Goal: Task Accomplishment & Management: Use online tool/utility

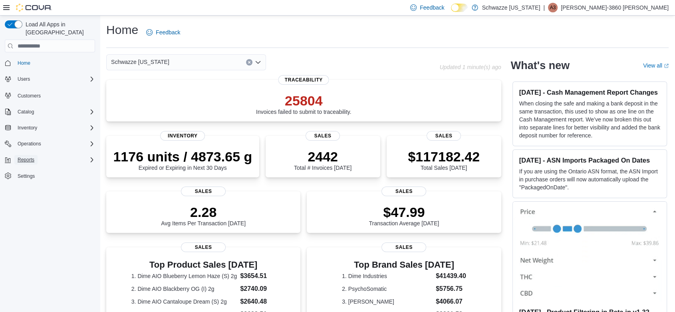
click at [24, 157] on span "Reports" at bounding box center [26, 160] width 17 height 6
click at [25, 213] on span "Reports" at bounding box center [22, 216] width 17 height 6
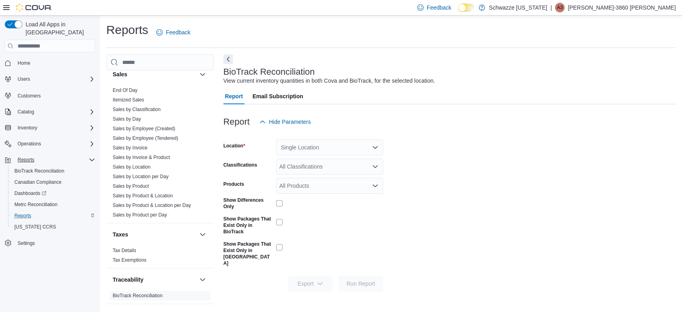
scroll to position [571, 0]
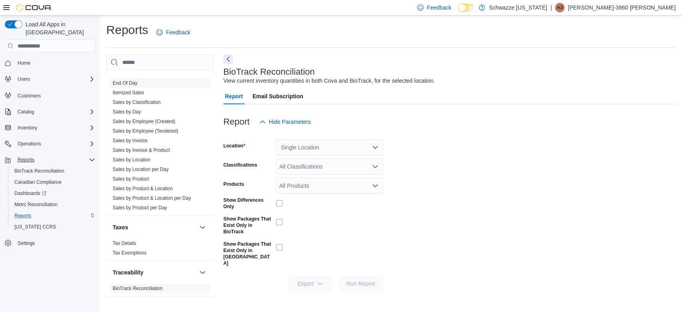
click at [131, 82] on link "End Of Day" at bounding box center [125, 83] width 25 height 6
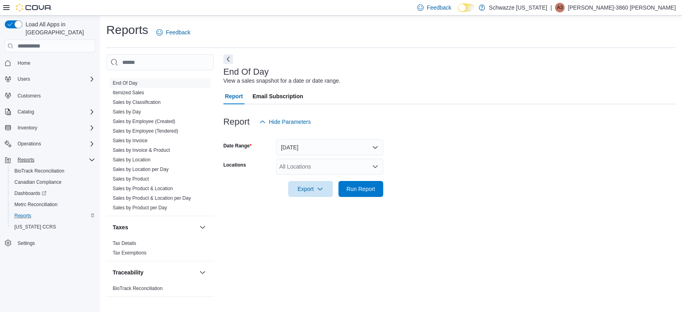
click at [300, 162] on div "All Locations" at bounding box center [329, 167] width 107 height 16
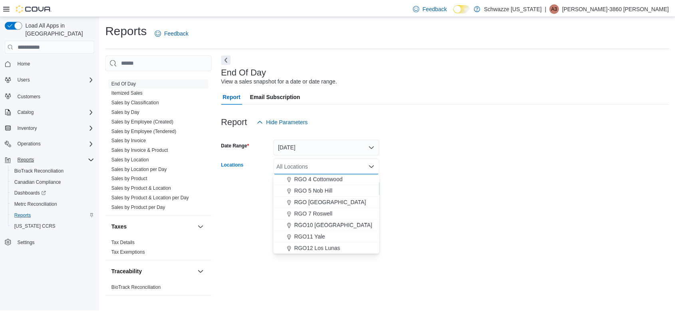
scroll to position [279, 0]
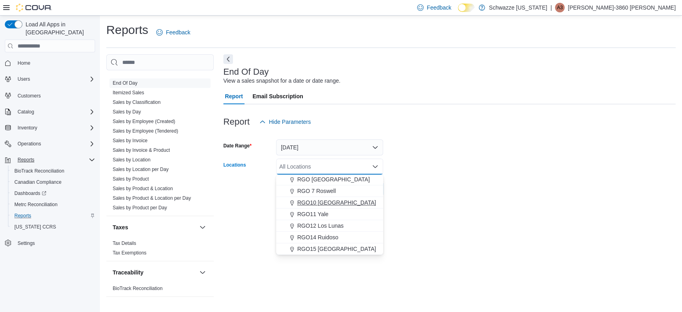
click at [327, 203] on span "RGO10 [GEOGRAPHIC_DATA]" at bounding box center [336, 203] width 79 height 8
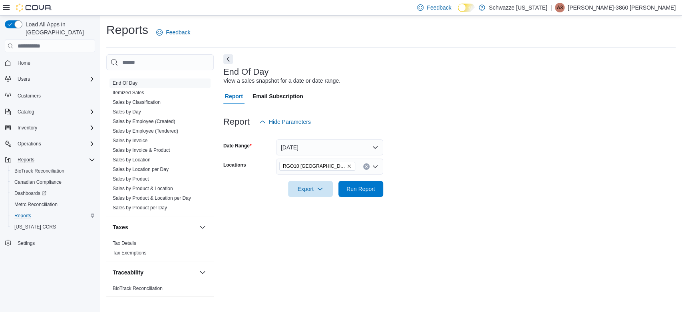
click at [428, 201] on div at bounding box center [449, 202] width 452 height 10
click at [371, 194] on span "Run Report" at bounding box center [360, 189] width 35 height 16
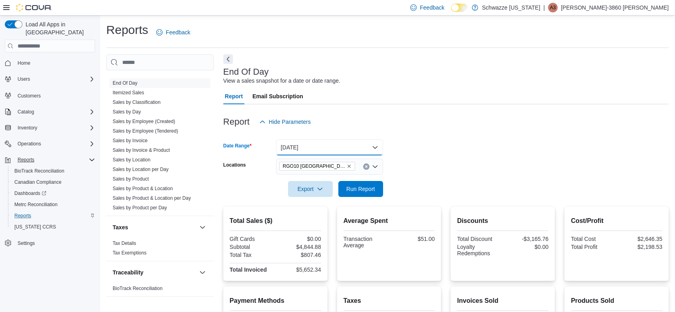
click at [368, 148] on button "[DATE]" at bounding box center [329, 147] width 107 height 16
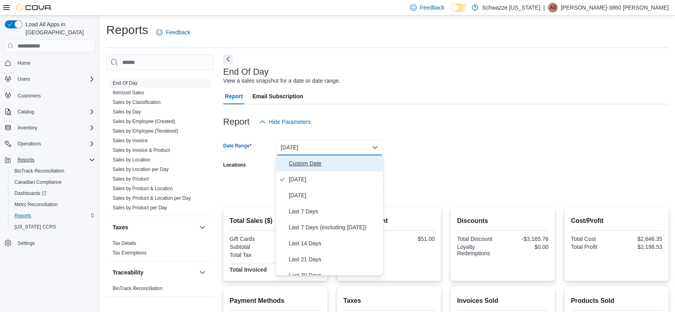
click at [307, 162] on span "Custom Date" at bounding box center [334, 164] width 91 height 10
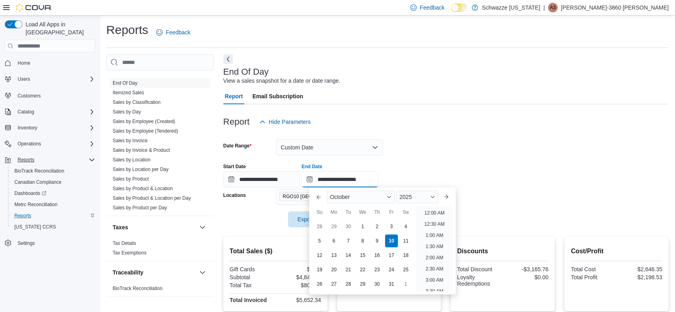
click at [371, 180] on input "**********" at bounding box center [340, 179] width 77 height 16
click at [435, 247] on li "3:00 PM" at bounding box center [434, 246] width 24 height 10
type input "**********"
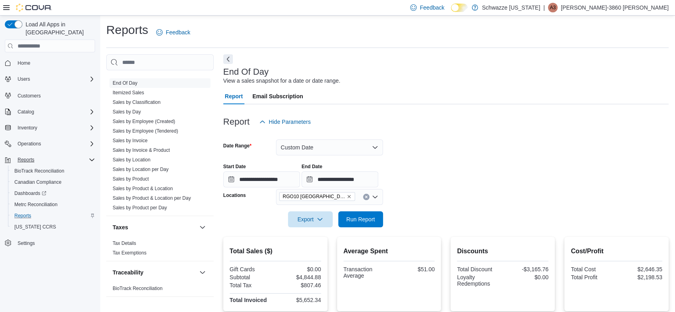
click at [486, 204] on form "**********" at bounding box center [446, 179] width 446 height 98
click at [374, 213] on span "Run Report" at bounding box center [360, 219] width 35 height 16
